Goal: Find specific page/section: Find specific page/section

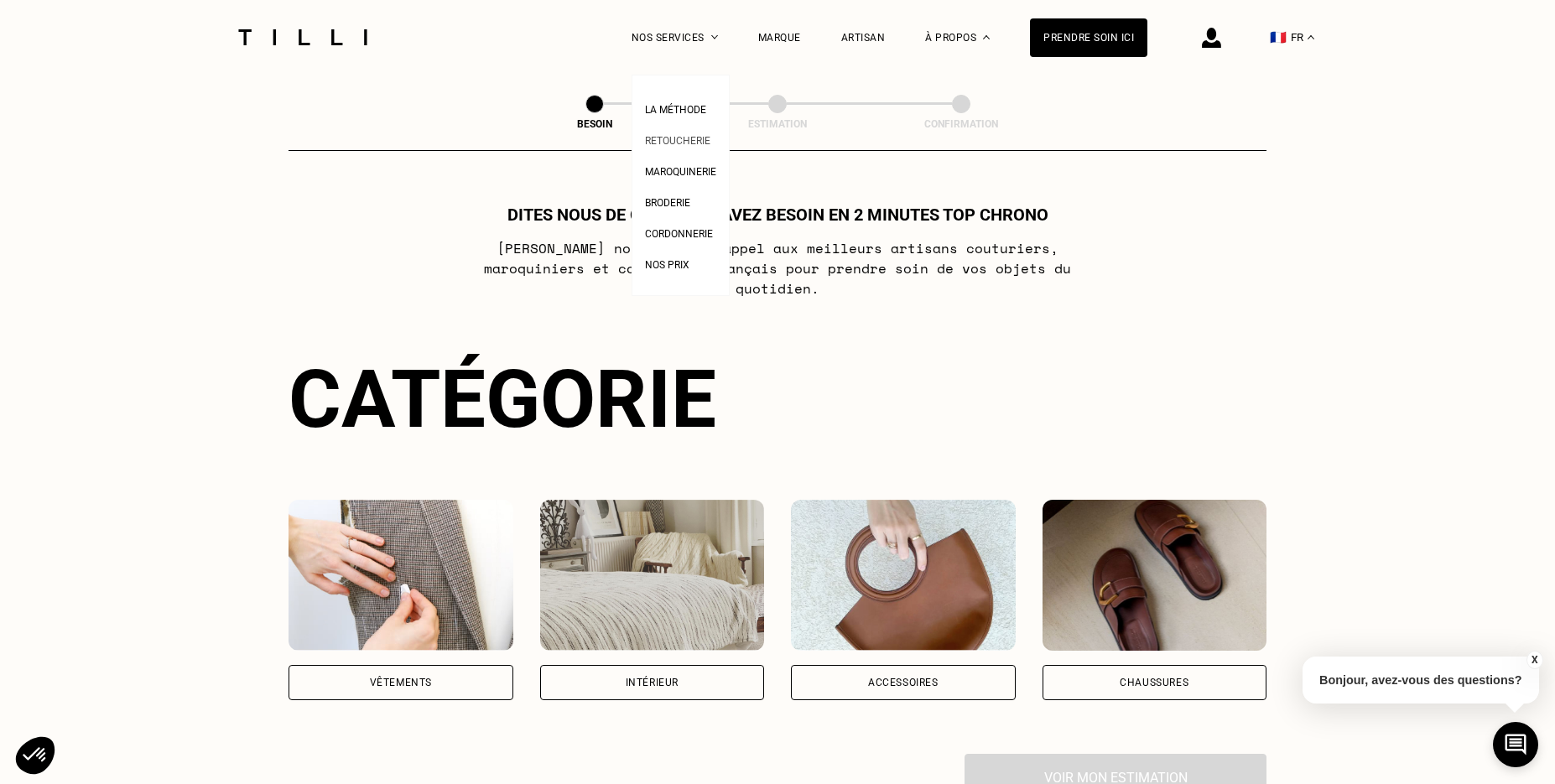
click at [692, 144] on span "Retoucherie" at bounding box center [677, 141] width 66 height 11
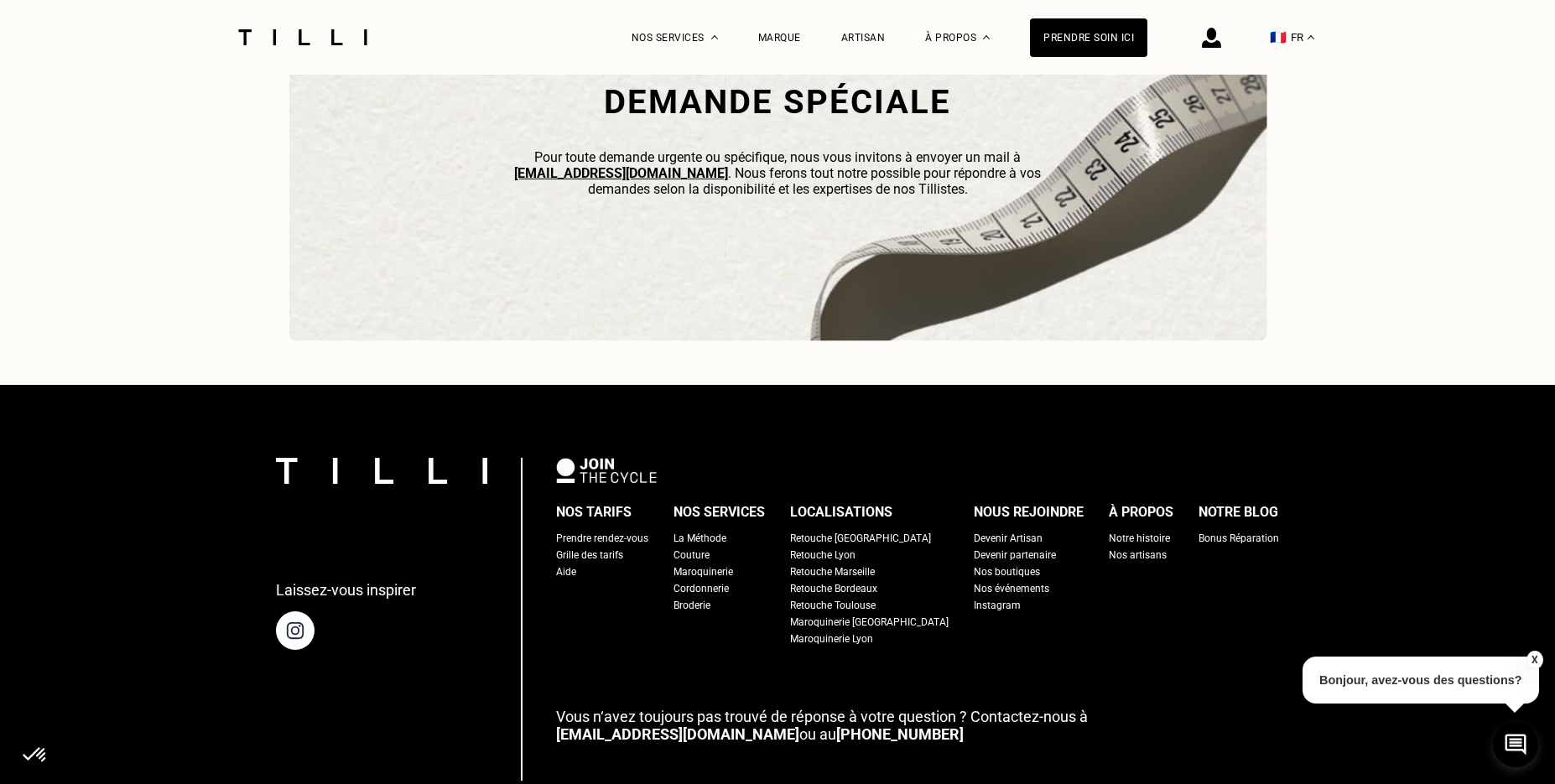
scroll to position [5249, 0]
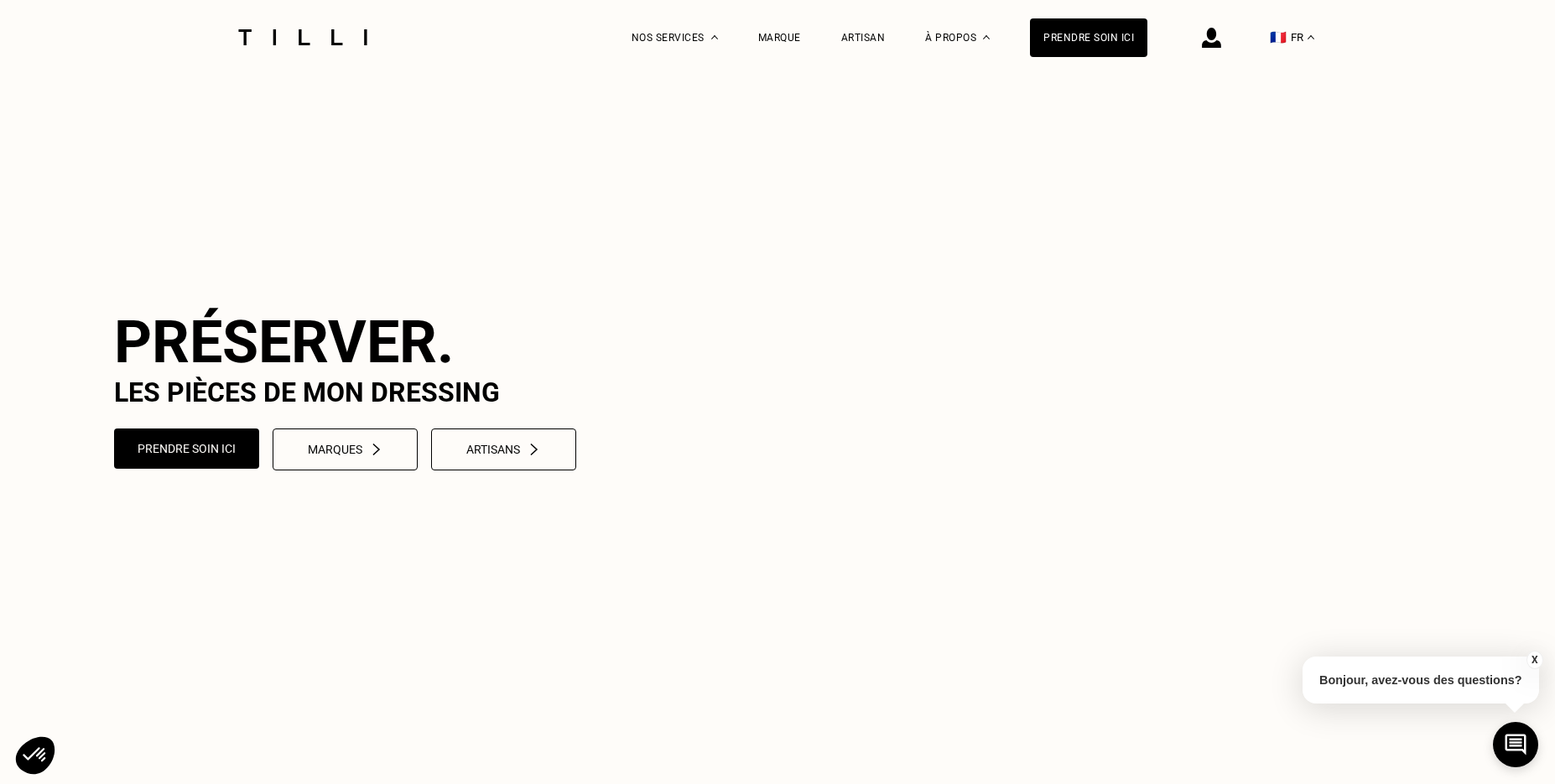
select select "FR"
